Goal: Task Accomplishment & Management: Manage account settings

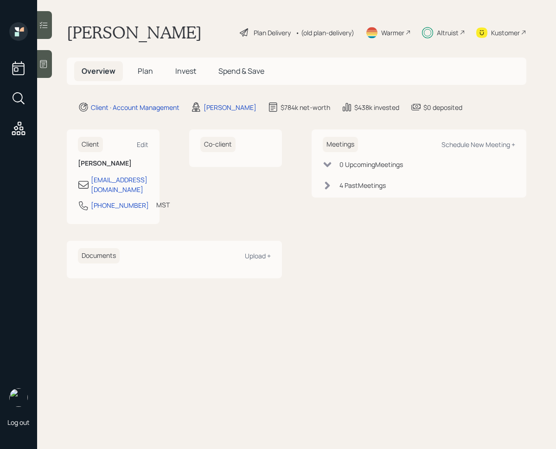
click at [178, 71] on span "Invest" at bounding box center [185, 71] width 21 height 10
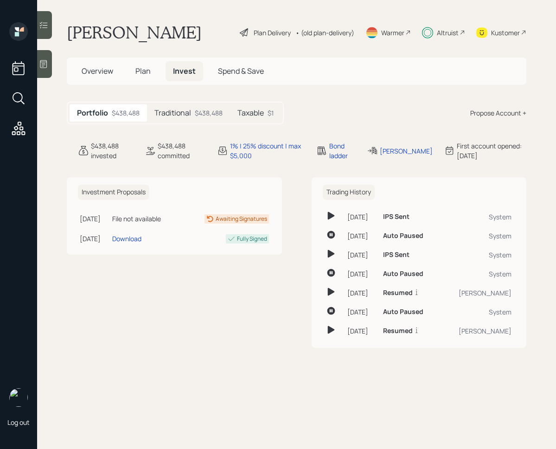
click at [207, 115] on div "$438,488" at bounding box center [209, 113] width 28 height 10
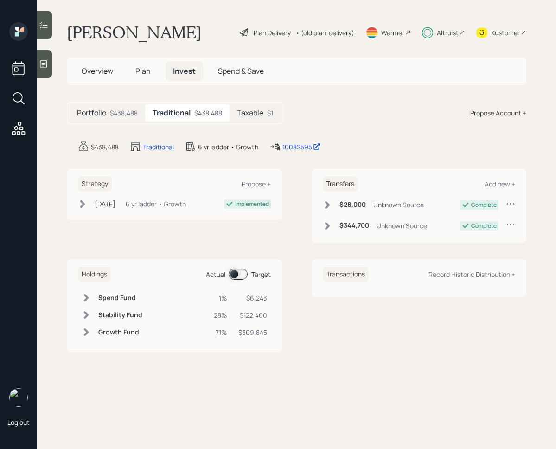
click at [233, 274] on span at bounding box center [238, 274] width 19 height 11
click at [235, 273] on span at bounding box center [238, 274] width 19 height 11
click at [140, 69] on span "Plan" at bounding box center [142, 71] width 15 height 10
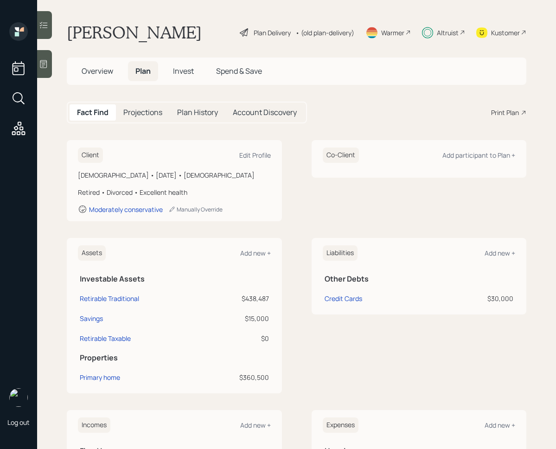
click at [49, 34] on div at bounding box center [44, 25] width 15 height 28
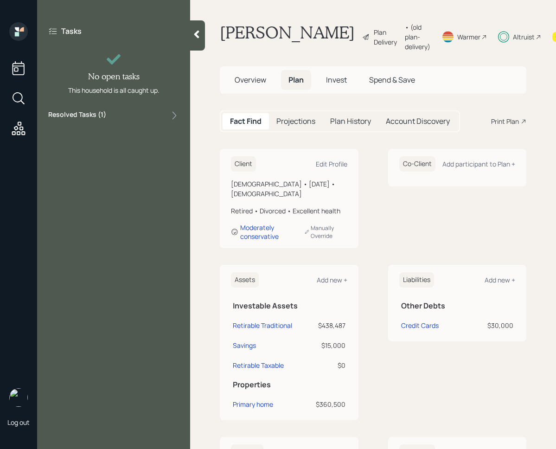
click at [159, 115] on div "Resolved Tasks ( 1 )" at bounding box center [113, 115] width 131 height 11
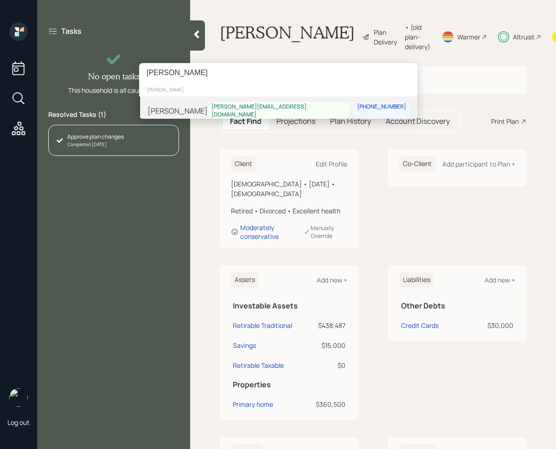
type input "[PERSON_NAME]"
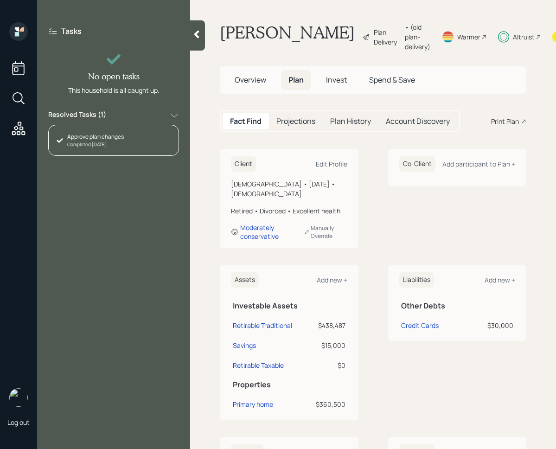
click at [245, 120] on div "[PERSON_NAME] [PERSON_NAME] [PERSON_NAME] [PERSON_NAME][EMAIL_ADDRESS][DOMAIN_N…" at bounding box center [278, 224] width 556 height 449
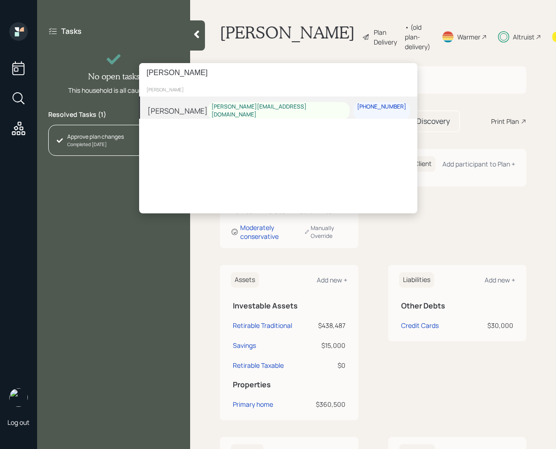
type input "[PERSON_NAME]"
click at [207, 110] on div "[PERSON_NAME]" at bounding box center [178, 110] width 60 height 11
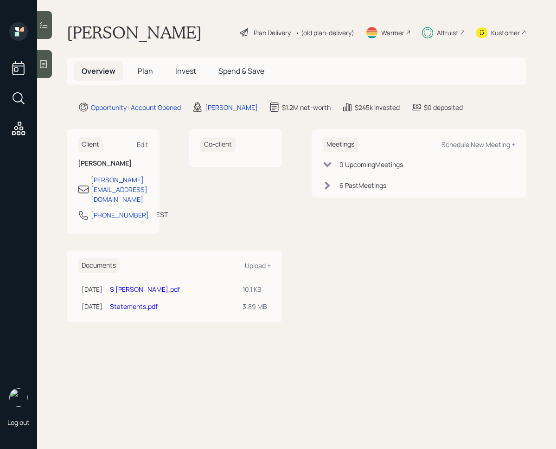
click at [54, 28] on main "[PERSON_NAME] Plan Delivery • (old plan-delivery) Warmer Altruist Kustomer Over…" at bounding box center [296, 224] width 519 height 449
click at [47, 28] on icon at bounding box center [43, 24] width 9 height 9
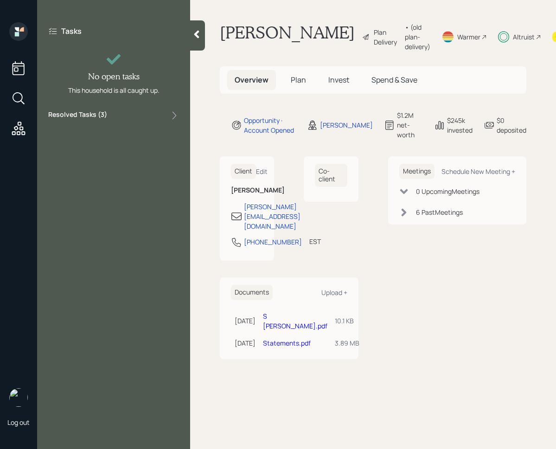
click at [110, 125] on div "Tasks No open tasks This household is all caught up. Resolved Tasks ( 3 )" at bounding box center [113, 224] width 153 height 449
click at [112, 118] on div "Resolved Tasks ( 3 )" at bounding box center [113, 115] width 131 height 11
